Goal: Ask a question: Seek information or help from site administrators or community

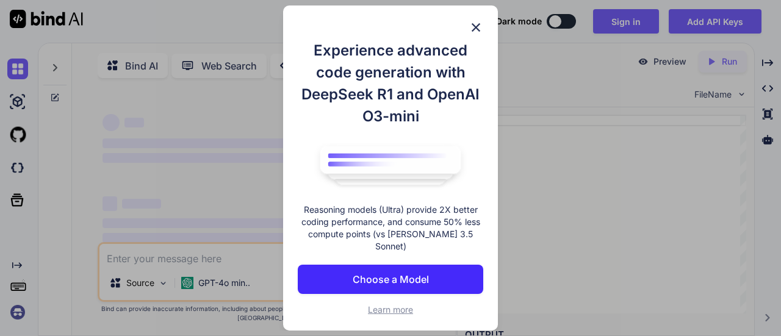
click at [477, 29] on img at bounding box center [476, 27] width 15 height 15
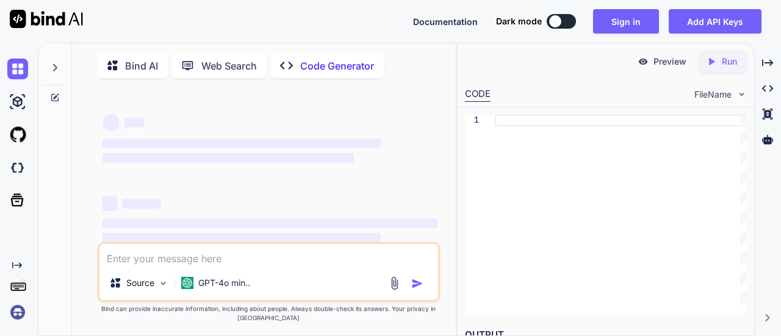
type textarea "x"
click at [157, 262] on textarea at bounding box center [268, 255] width 339 height 22
type textarea "I"
type textarea "x"
type textarea "I"
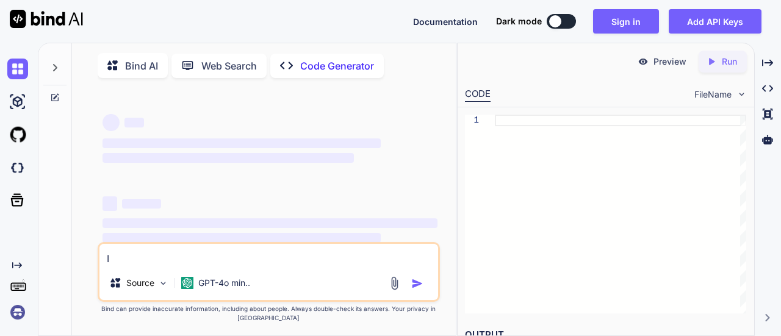
type textarea "x"
type textarea "I w"
type textarea "x"
type textarea "I wa"
type textarea "x"
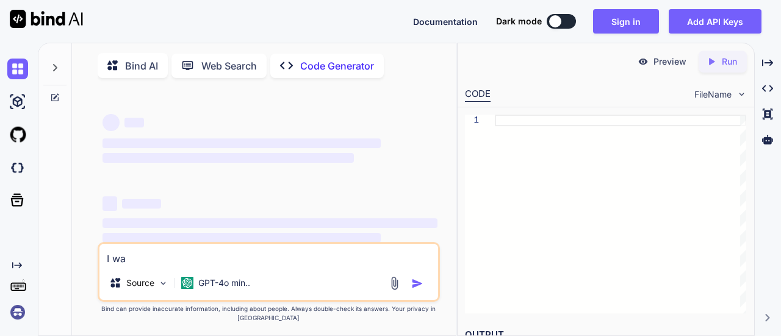
type textarea "I wan"
type textarea "x"
type textarea "I want"
type textarea "x"
type textarea "I want"
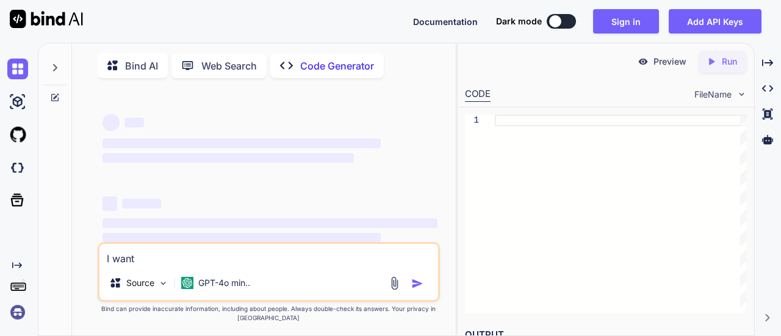
type textarea "x"
type textarea "I want a"
type textarea "x"
type textarea "I want a"
type textarea "x"
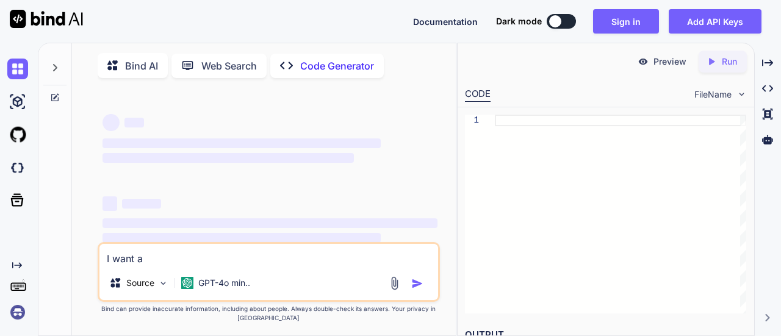
type textarea "I want a c"
type textarea "x"
type textarea "I want a co"
type textarea "x"
type textarea "I want a cod"
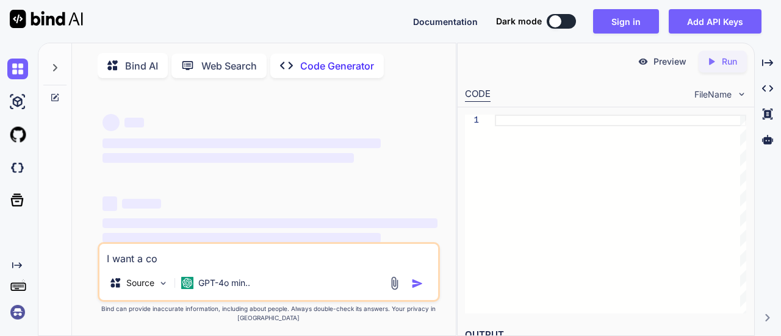
type textarea "x"
type textarea "I want a code"
type textarea "x"
type textarea "I want a code"
type textarea "x"
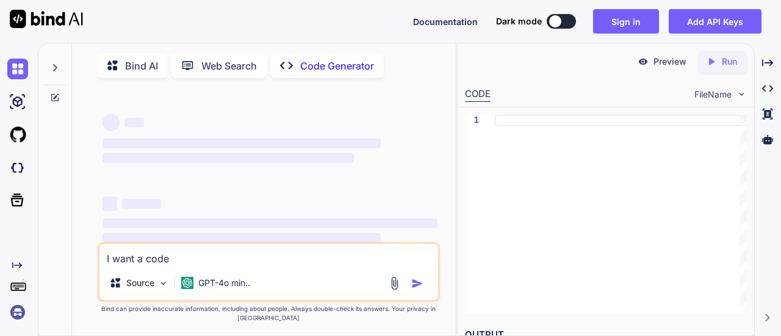
type textarea "I want a code t"
type textarea "x"
type textarea "I want a code to"
type textarea "x"
type textarea "I want a code to"
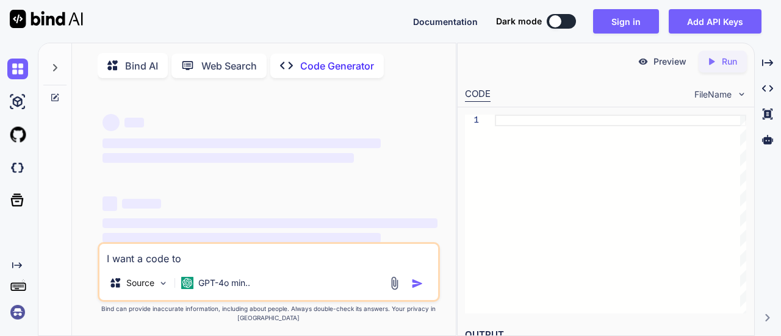
type textarea "x"
type textarea "I want a code to u"
type textarea "x"
type textarea "I want a code to us"
type textarea "x"
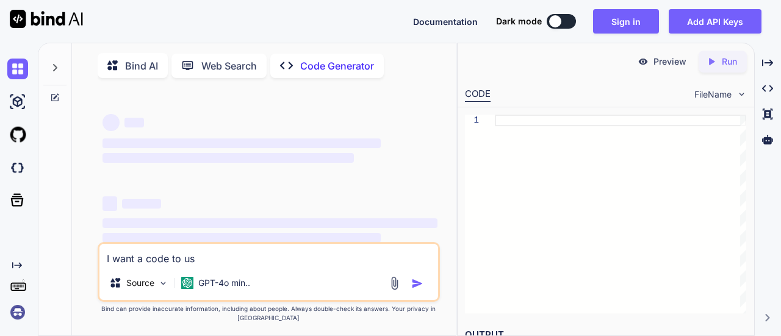
type textarea "I want a code to use"
type textarea "x"
type textarea "I want a code to use"
type textarea "x"
type textarea "I want a code to use m"
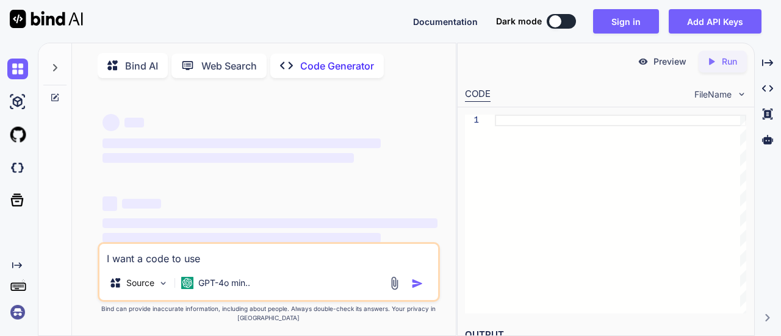
type textarea "x"
type textarea "I want a code to use ma"
type textarea "x"
type textarea "I want a code to use mat"
type textarea "x"
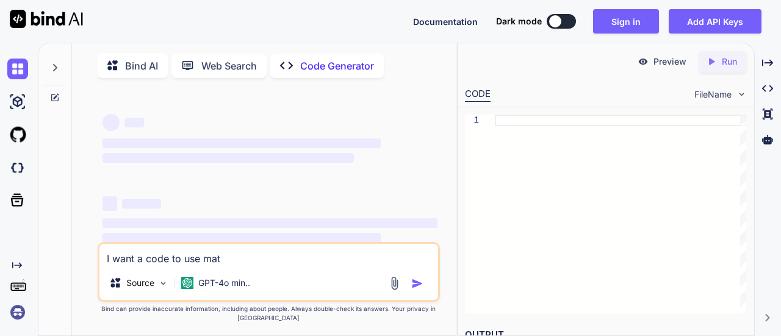
type textarea "I want a code to use matr"
type textarea "x"
type textarea "I want a code to use matri"
type textarea "x"
type textarea "I want a code to use matrix"
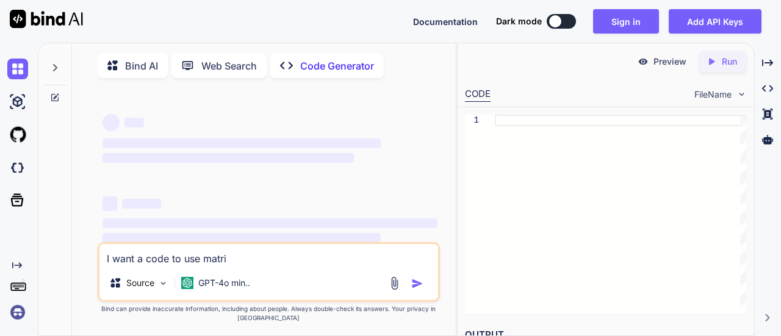
type textarea "x"
type textarea "I want a code to use matrix"
type textarea "x"
type textarea "I want a code to use matrix t"
type textarea "x"
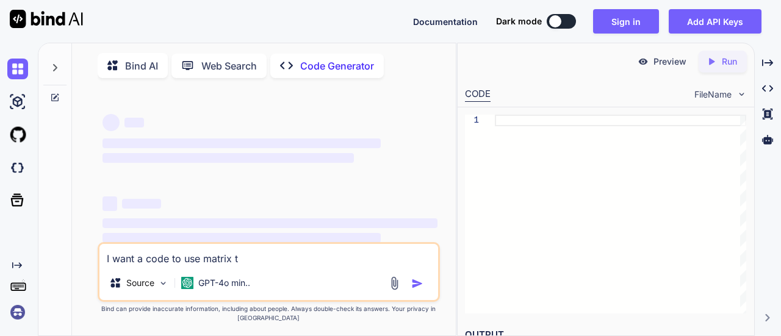
type textarea "I want a code to use matrix tr"
type textarea "x"
type textarea "I want a code to use matrix tra"
type textarea "x"
type textarea "I want a code to use matrix [PERSON_NAME]"
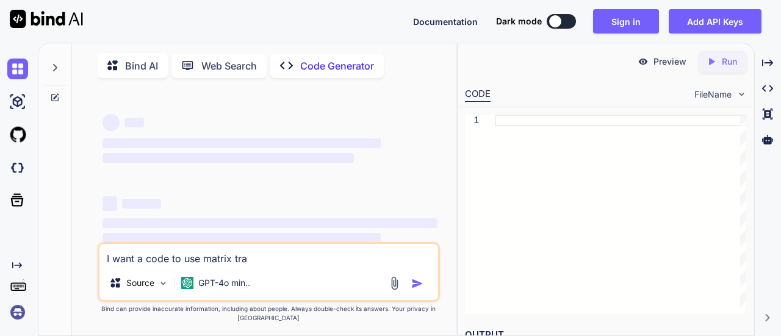
type textarea "x"
type textarea "I want a code to use matrix trans"
type textarea "x"
type textarea "I want a code to use matrix transf"
type textarea "x"
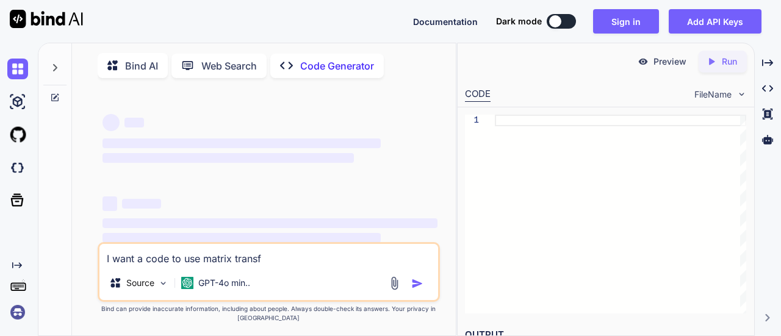
type textarea "I want a code to use matrix transfe"
type textarea "x"
type textarea "I want a code to use matrix transfer"
type textarea "x"
type textarea "I want a code to use matrix transfer"
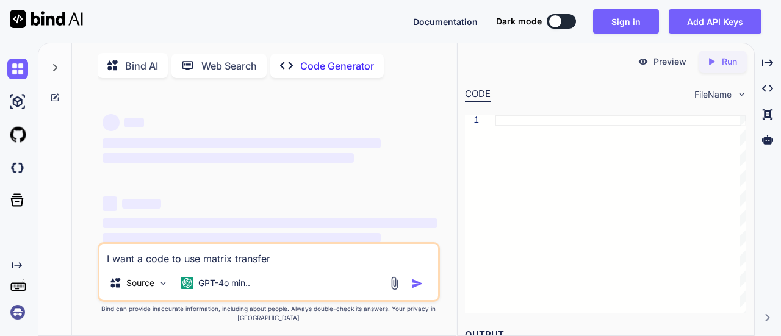
type textarea "x"
type textarea "I want a code to use matrix transfer t"
type textarea "x"
type textarea "I want a code to use matrix transfer te"
type textarea "x"
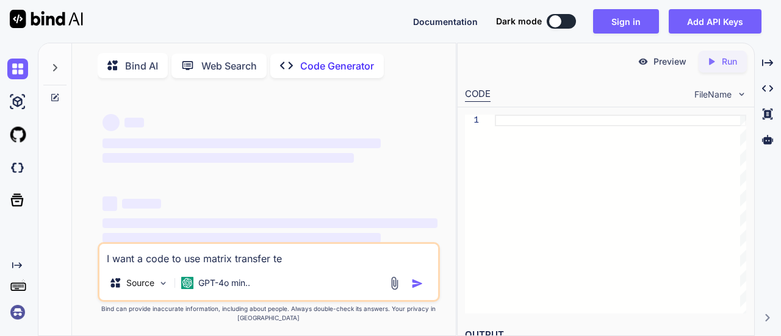
type textarea "I want a code to use matrix transfer tec"
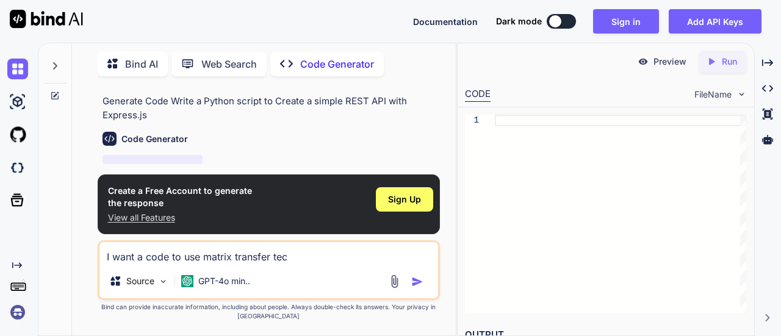
scroll to position [57, 0]
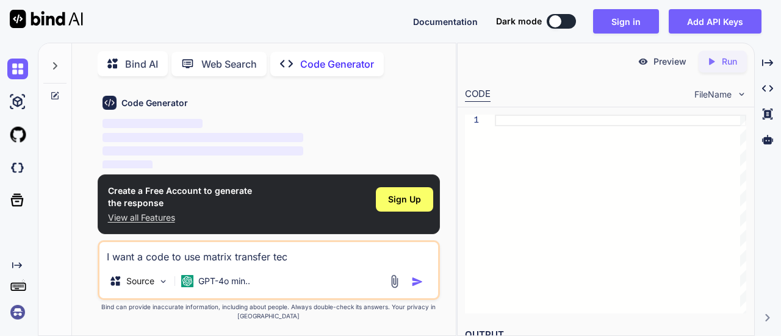
type textarea "x"
type textarea "I want a code to use matrix transfer te"
type textarea "x"
type textarea "I want a code to use matrix transfer t"
type textarea "x"
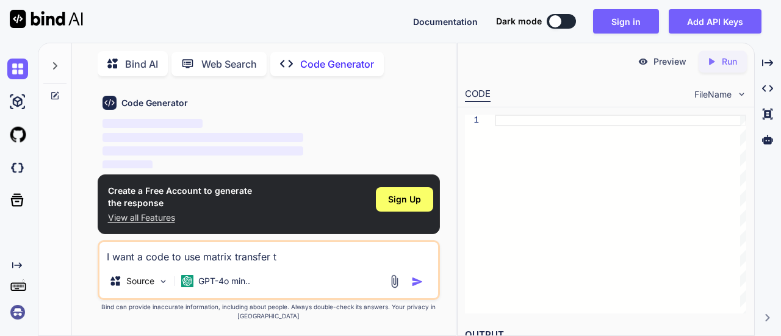
type textarea "I want a code to use matrix transfer"
type textarea "x"
type textarea "I want a code to use matrix transfer m"
type textarea "x"
type textarea "I want a code to use matrix transfer me"
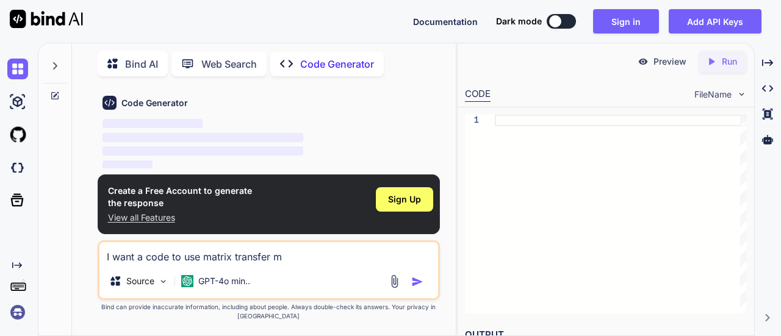
type textarea "x"
type textarea "I want a code to use matrix transfer met"
type textarea "x"
type textarea "I want a code to use matrix transfer meth"
type textarea "x"
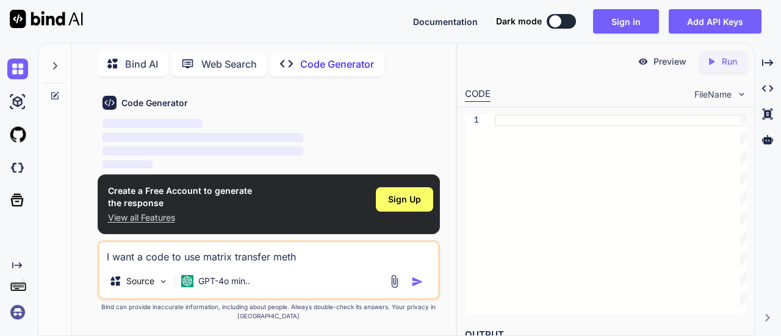
type textarea "I want a code to use matrix transfer metho"
type textarea "x"
type textarea "I want a code to use matrix transfer method"
type textarea "x"
type textarea "I want a code to use matrix transfer method"
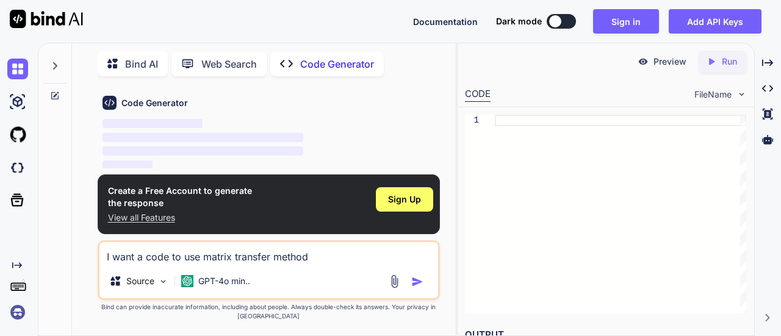
type textarea "x"
type textarea "I want a code to use matrix transfer method t"
type textarea "x"
type textarea "I want a code to use matrix transfer method to"
type textarea "x"
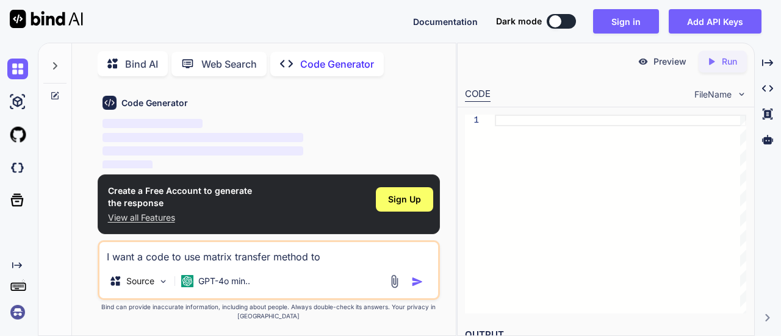
type textarea "I want a code to use matrix transfer method to"
type textarea "x"
type textarea "I want a code to use matrix transfer method to s"
type textarea "x"
type textarea "I want a code to use matrix transfer method to so"
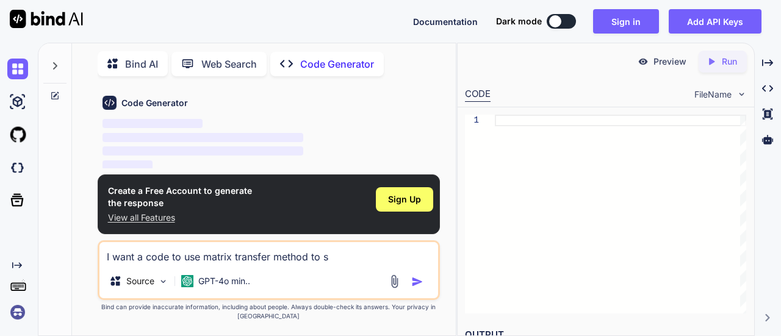
type textarea "x"
type textarea "I want a code to use matrix transfer method to sol"
type textarea "x"
type textarea "I want a code to use matrix transfer method to solv"
type textarea "x"
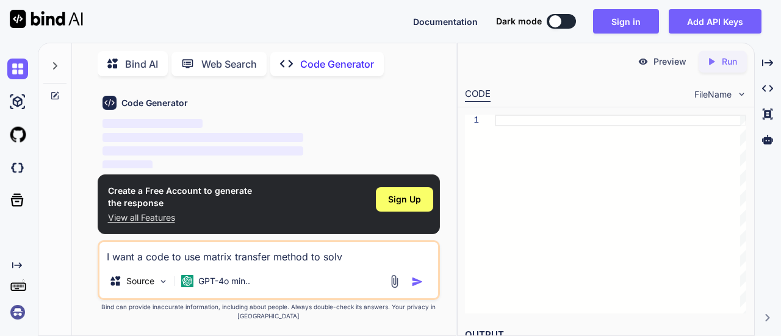
type textarea "I want a code to use matrix transfer method to solv"
type textarea "x"
type textarea "I want a code to use matrix transfer method to solv"
type textarea "x"
type textarea "I want a code to use matrix transfer method to solve"
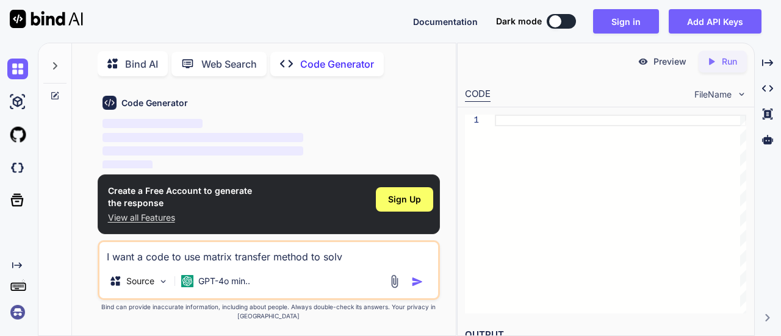
type textarea "x"
type textarea "I want a code to use matrix transfer method to solve"
type textarea "x"
type textarea "I want a code to use matrix transfer method to solve R"
type textarea "x"
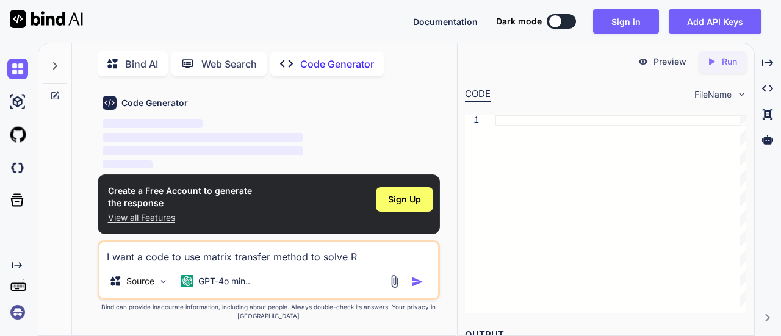
type textarea "I want a code to use matrix transfer method to solve R*"
type textarea "x"
type textarea "I want a code to use matrix transfer method to solve R*p"
type textarea "x"
type textarea "I want a code to use matrix transfer method to solve R*pa"
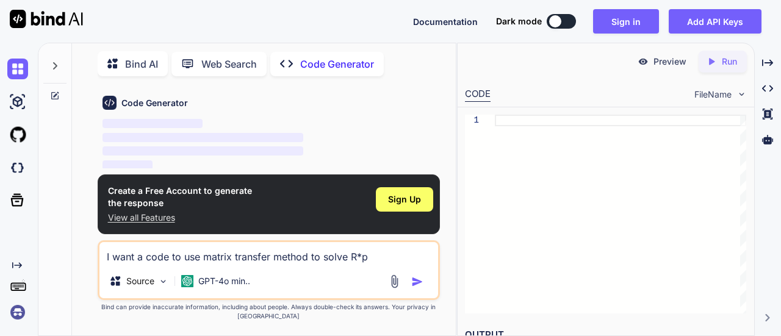
type textarea "x"
type textarea "I want a code to use matrix transfer method to solve R*par"
type textarea "x"
type textarea "I want a code to use matrix transfer method to solve R*part"
type textarea "x"
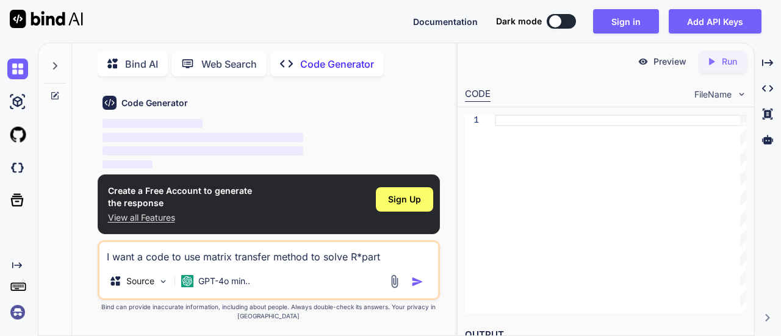
type textarea "I want a code to use matrix transfer method to solve R*parti"
type textarea "x"
type textarea "I want a code to use matrix transfer method to solve R*partia"
type textarea "x"
type textarea "I want a code to use matrix transfer method to solve R*partia;"
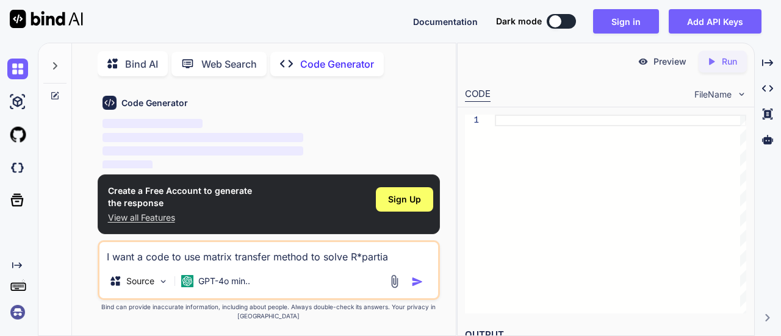
type textarea "x"
type textarea "I want a code to use matrix transfer method to solve R*partia"
type textarea "x"
type textarea "I want a code to use matrix transfer method to solve R*partial"
type textarea "x"
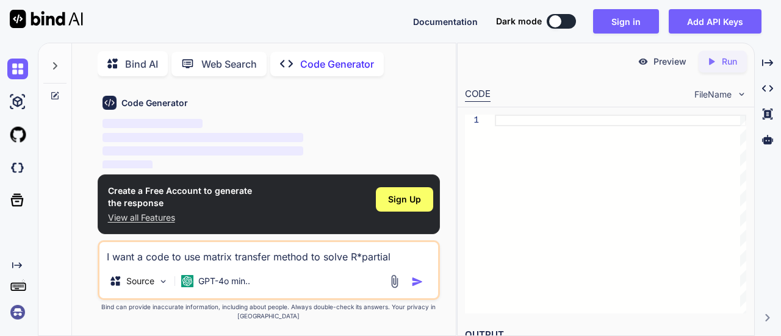
type textarea "I want a code to use matrix transfer method to solve R*partial"
type textarea "x"
type textarea "I want a code to use matrix transfer method to solve R*partial d"
type textarea "x"
type textarea "I want a code to use matrix transfer method to solve R*partial de"
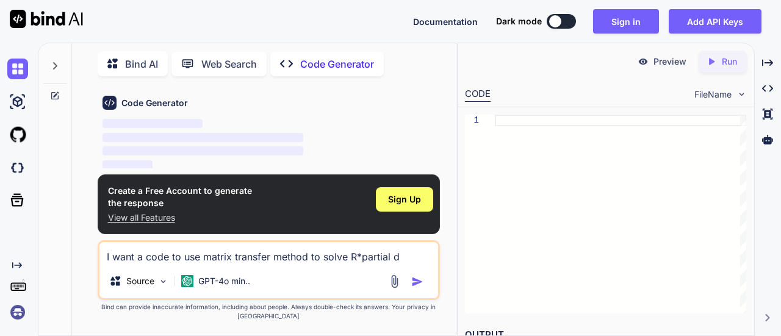
type textarea "x"
type textarea "I want a code to use matrix transfer method to solve R*partial der"
type textarea "x"
type textarea "I want a code to use matrix transfer method to solve R*partial deri"
type textarea "x"
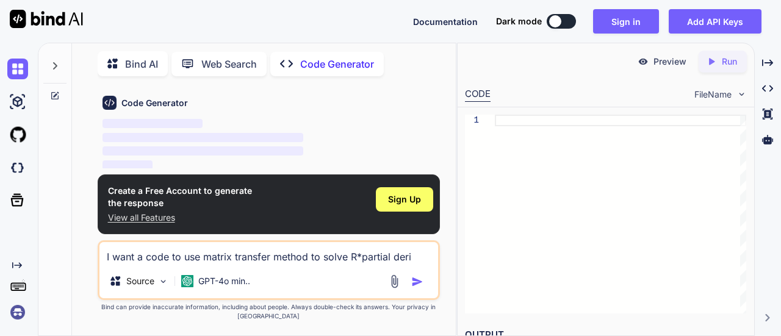
type textarea "I want a code to use matrix transfer method to solve R*partial deriv"
type textarea "x"
type textarea "I want a code to use matrix transfer method to solve R*partial deriva"
type textarea "x"
type textarea "I want a code to use matrix transfer method to solve R*partial derivat"
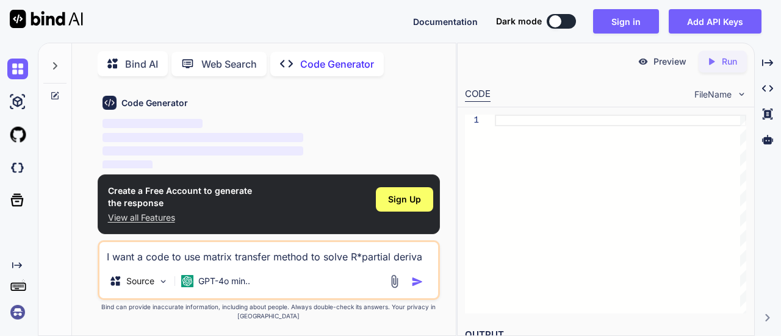
type textarea "x"
type textarea "I want a code to use matrix transfer method to solve R*partial derivati"
type textarea "x"
type textarea "I want a code to use matrix transfer method to solve R*partial derivativ"
type textarea "x"
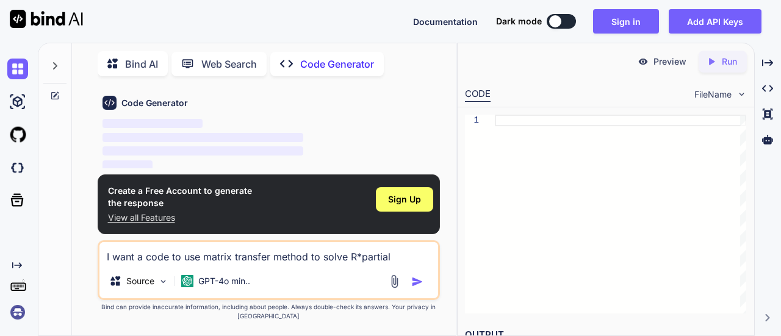
type textarea "I want a code to use matrix transfer method to solve R*partial derivative"
type textarea "x"
type textarea "I want a code to use matrix transfer method to solve R*partial derivative"
type textarea "x"
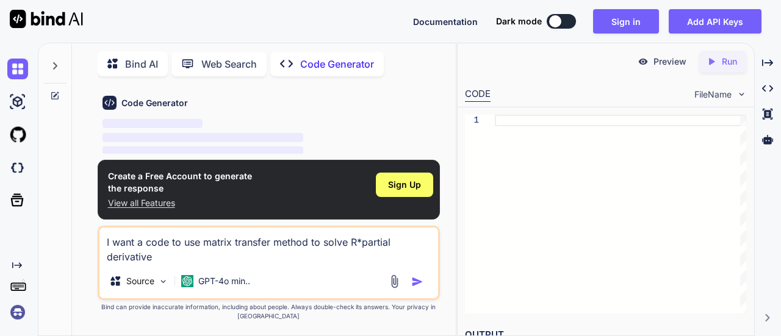
type textarea "I want a code to use matrix transfer method to solve R*partial derivative p"
type textarea "x"
type textarea "I want a code to use matrix transfer method to solve R*partial derivative"
type textarea "x"
type textarea "I want a code to use matrix transfer method to solve R*partial derivative o"
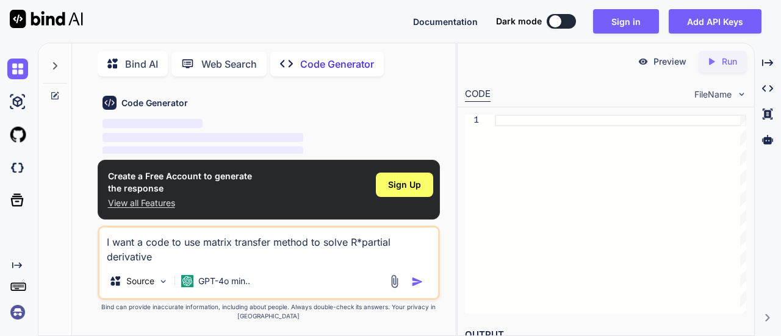
type textarea "x"
type textarea "I want a code to use matrix transfer method to solve R*partial derivative of"
type textarea "x"
type textarea "I want a code to use matrix transfer method to solve R*partial derivative of"
type textarea "x"
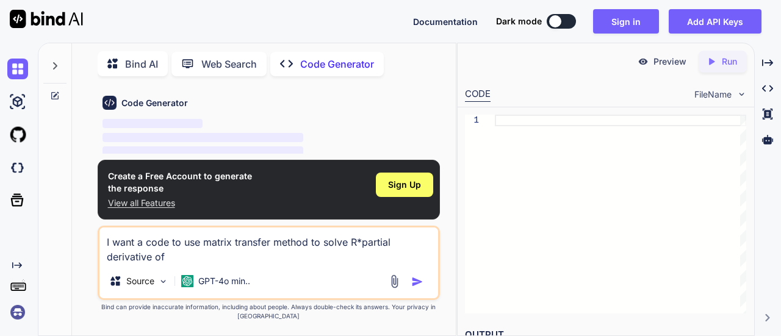
type textarea "I want a code to use matrix transfer method to solve R*partial derivative of C"
type textarea "x"
type textarea "I want a code to use matrix transfer method to solve R*partial derivative of C("
type textarea "x"
type textarea "I want a code to use matrix transfer method to solve R*partial derivative of C(x"
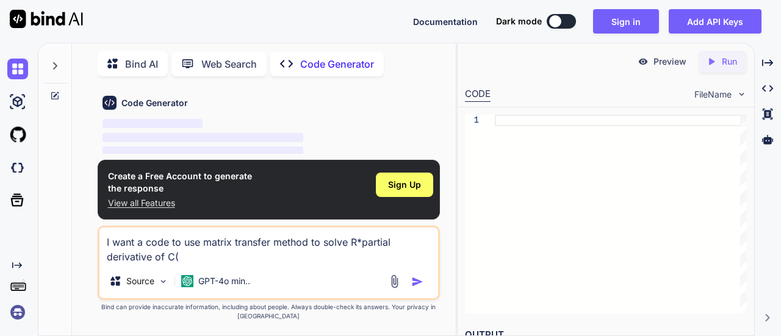
type textarea "x"
type textarea "I want a code to use matrix transfer method to solve R*partial derivative of C(…"
type textarea "x"
type textarea "I want a code to use matrix transfer method to solve R*partial derivative of C(…"
type textarea "x"
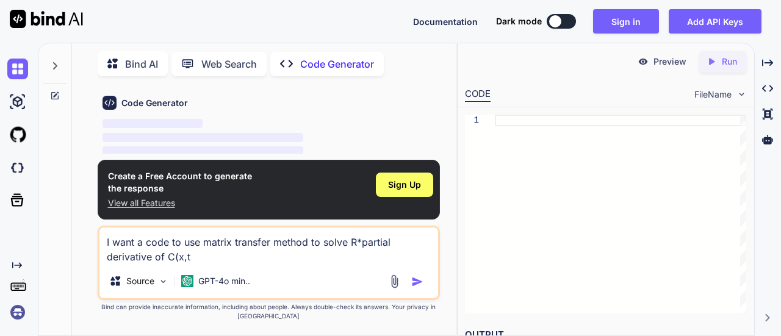
type textarea "I want a code to use matrix transfer method to solve R*partial derivative of C(…"
type textarea "x"
type textarea "I want a code to use matrix transfer method to solve R*partial derivative of C(…"
type textarea "x"
type textarea "I want a code to use matrix transfer method to solve R*partial derivative of C(…"
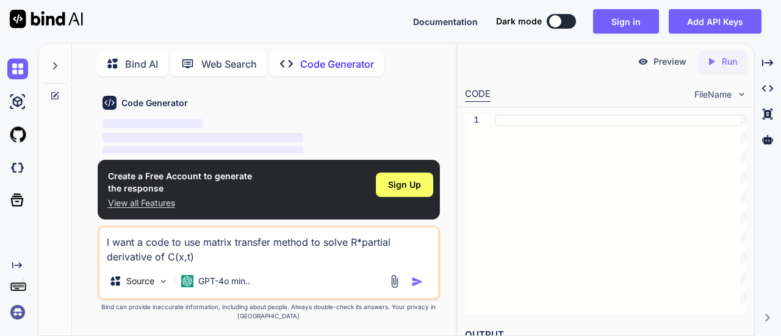
type textarea "x"
type textarea "I want a code to use matrix transfer method to solve R*partial derivative of C(…"
type textarea "x"
type textarea "I want a code to use matrix transfer method to solve R*partial derivative of C(…"
type textarea "x"
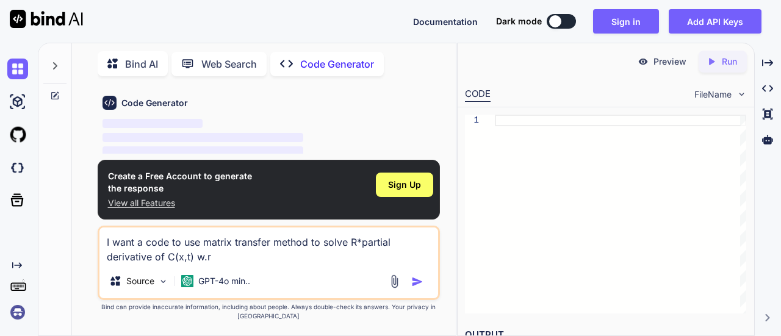
type textarea "I want a code to use matrix transfer method to solve R*partial derivative of C(…"
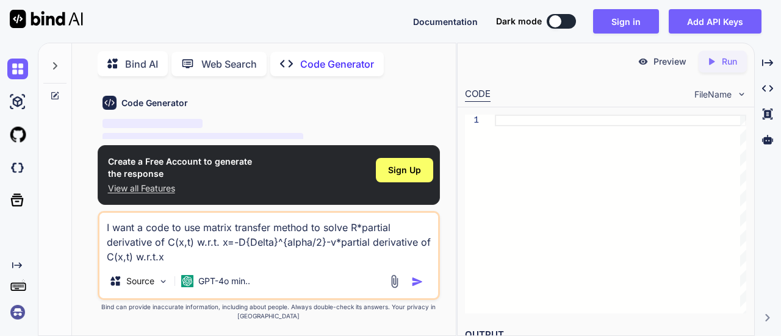
click at [221, 244] on textarea "I want a code to use matrix transfer method to solve R*partial derivative of C(…" at bounding box center [268, 238] width 339 height 51
click at [415, 279] on img "button" at bounding box center [417, 282] width 12 height 12
click at [414, 283] on img "button" at bounding box center [417, 282] width 12 height 12
click at [419, 281] on img "button" at bounding box center [417, 282] width 12 height 12
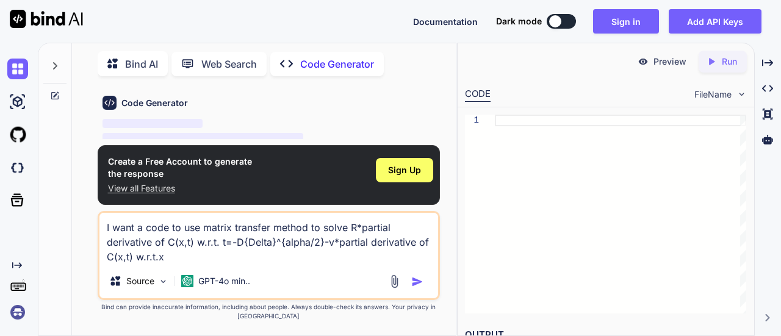
click at [414, 282] on img "button" at bounding box center [417, 282] width 12 height 12
click at [148, 190] on p "View all Features" at bounding box center [180, 188] width 144 height 12
click at [420, 281] on img "button" at bounding box center [417, 282] width 12 height 12
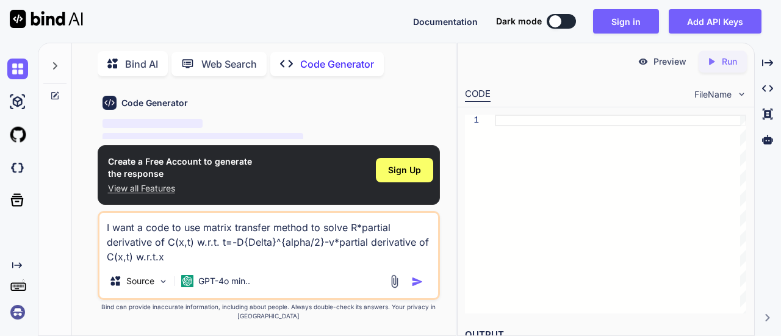
click at [420, 281] on img "button" at bounding box center [417, 282] width 12 height 12
click at [158, 278] on img at bounding box center [163, 281] width 10 height 10
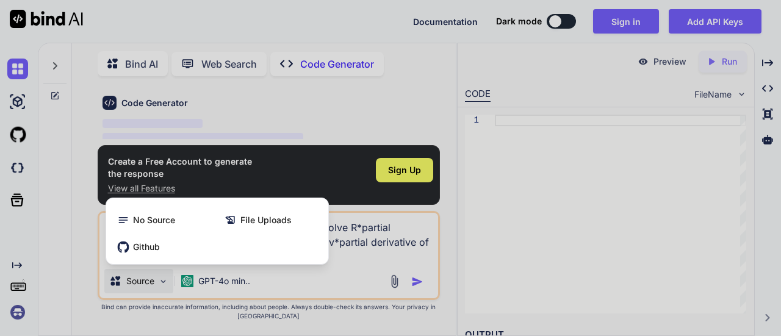
click at [317, 272] on div at bounding box center [390, 168] width 781 height 336
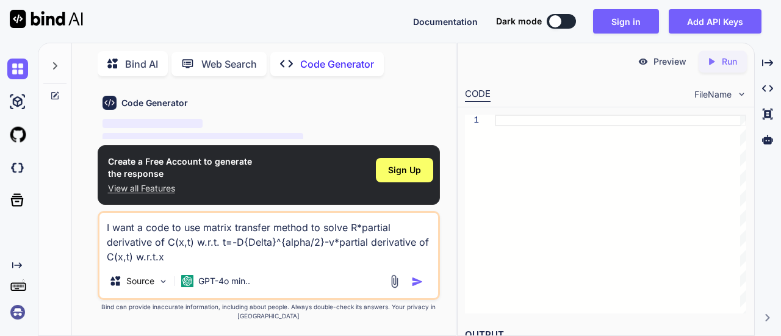
click at [418, 283] on img "button" at bounding box center [417, 282] width 12 height 12
click at [485, 93] on div "CODE" at bounding box center [478, 94] width 26 height 15
click at [413, 284] on img "button" at bounding box center [417, 282] width 12 height 12
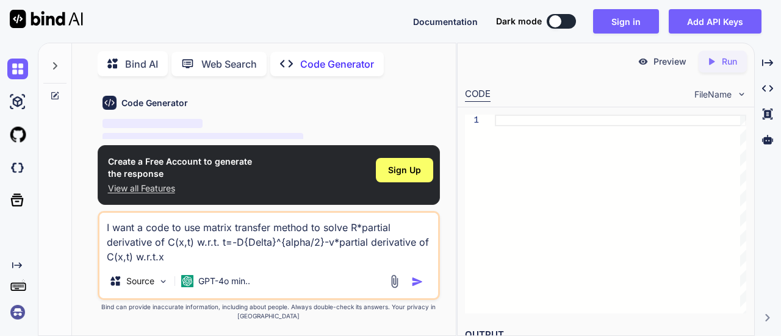
click at [413, 284] on img "button" at bounding box center [417, 282] width 12 height 12
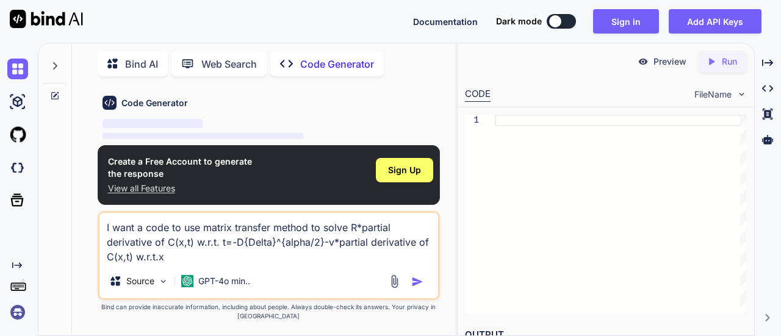
click at [413, 284] on img "button" at bounding box center [417, 282] width 12 height 12
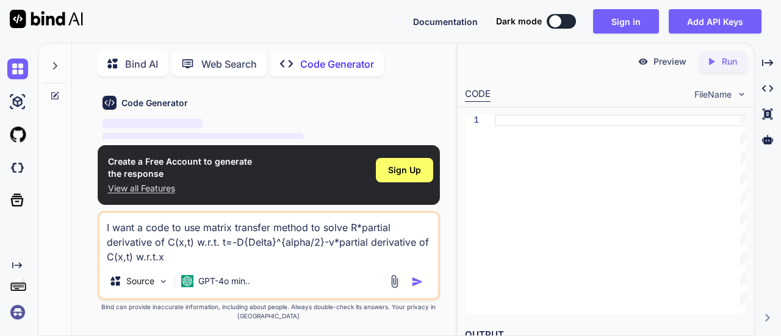
click at [234, 233] on textarea "I want a code to use matrix transfer method to solve R*partial derivative of C(…" at bounding box center [268, 238] width 339 height 51
click at [415, 278] on img "button" at bounding box center [417, 282] width 12 height 12
click at [543, 260] on div at bounding box center [620, 214] width 251 height 199
